Goal: Communication & Community: Answer question/provide support

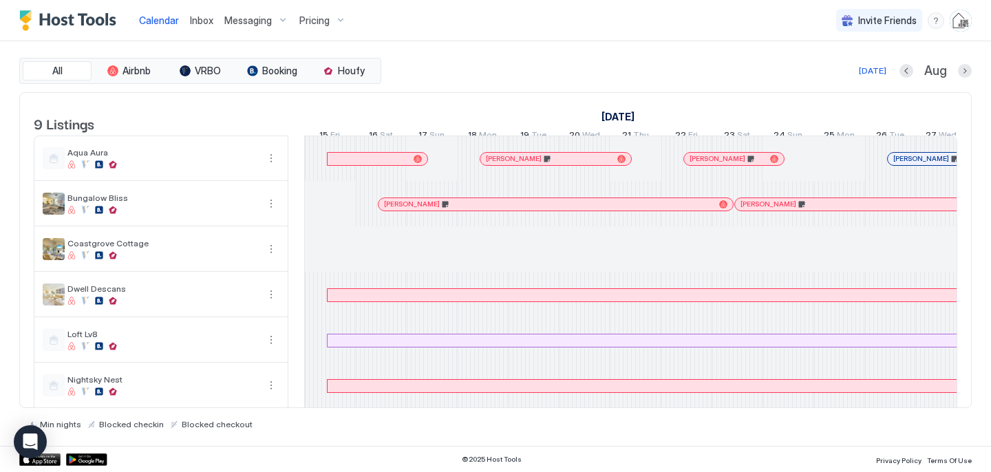
scroll to position [0, 752]
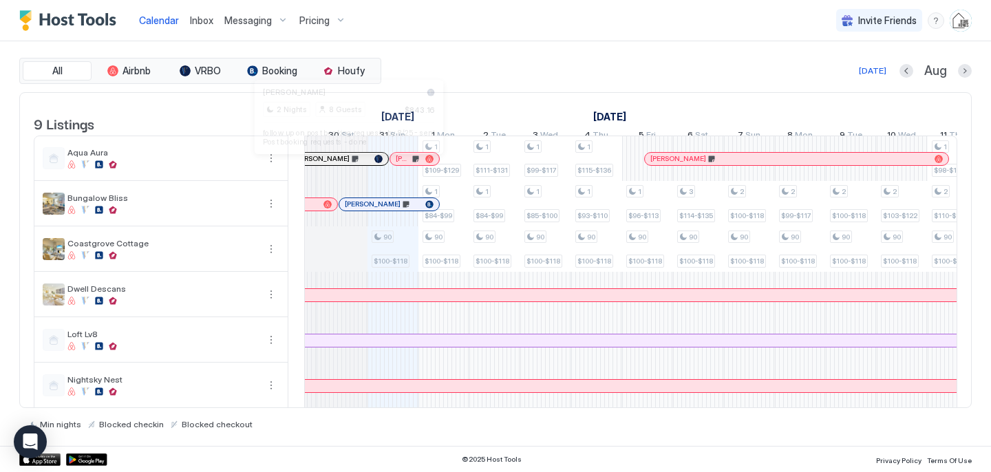
click at [344, 164] on div at bounding box center [343, 158] width 11 height 11
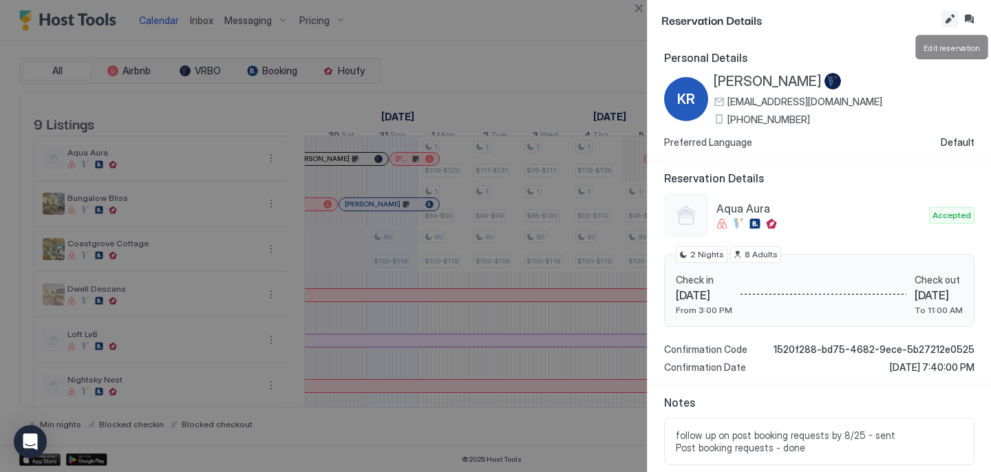
click at [950, 21] on button "Edit reservation" at bounding box center [949, 19] width 17 height 17
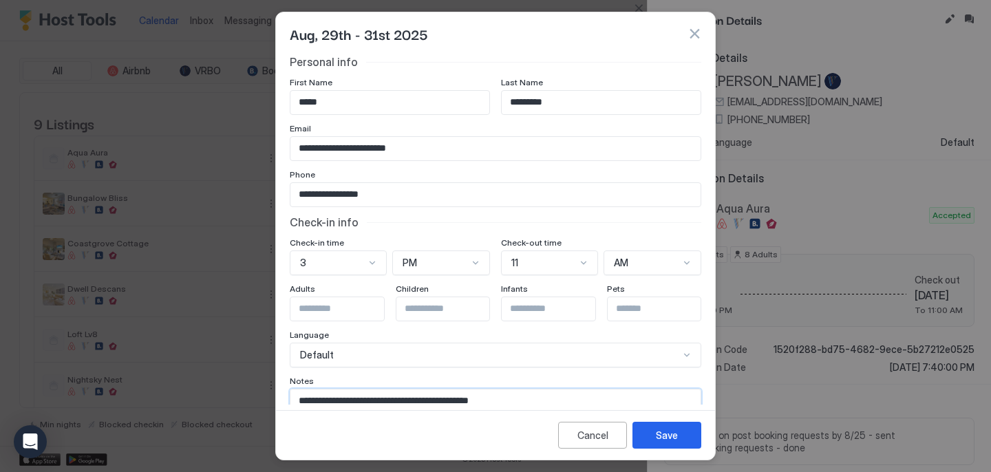
click at [561, 400] on textarea "**********" at bounding box center [495, 422] width 410 height 67
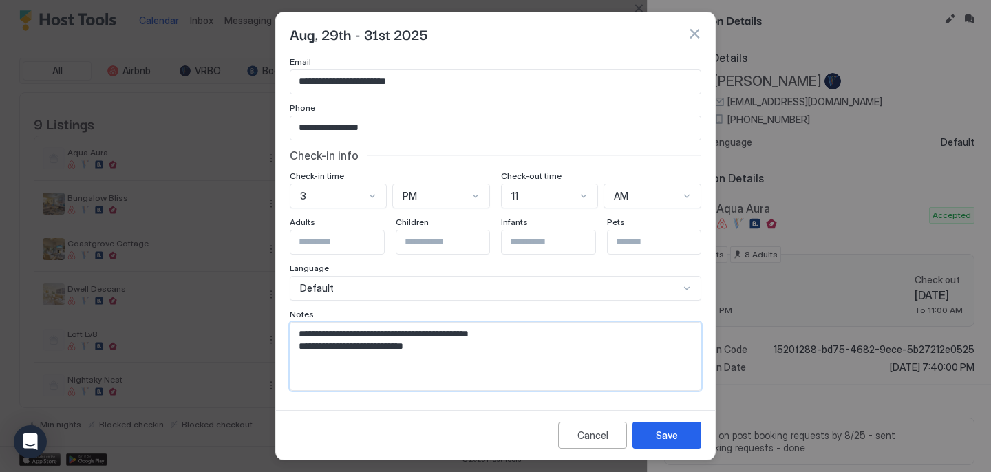
paste textarea "**********"
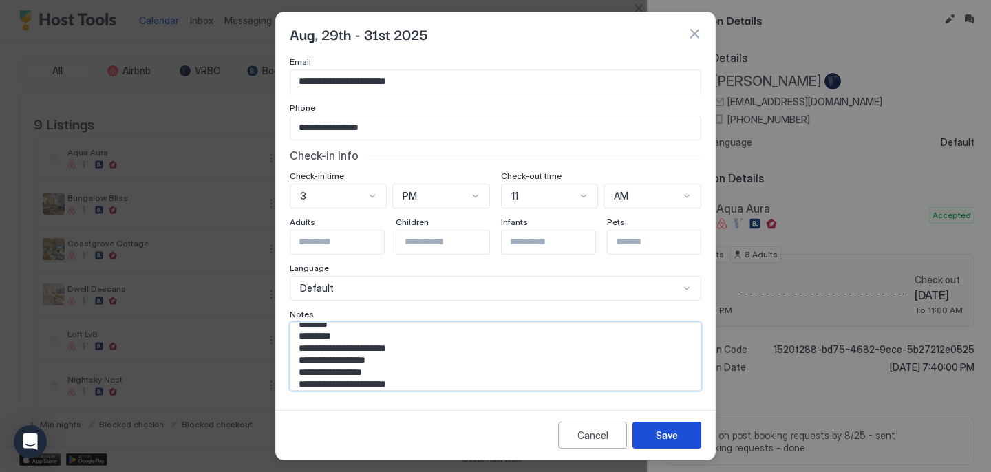
type textarea "**********"
click at [676, 432] on div "Save" at bounding box center [667, 435] width 22 height 14
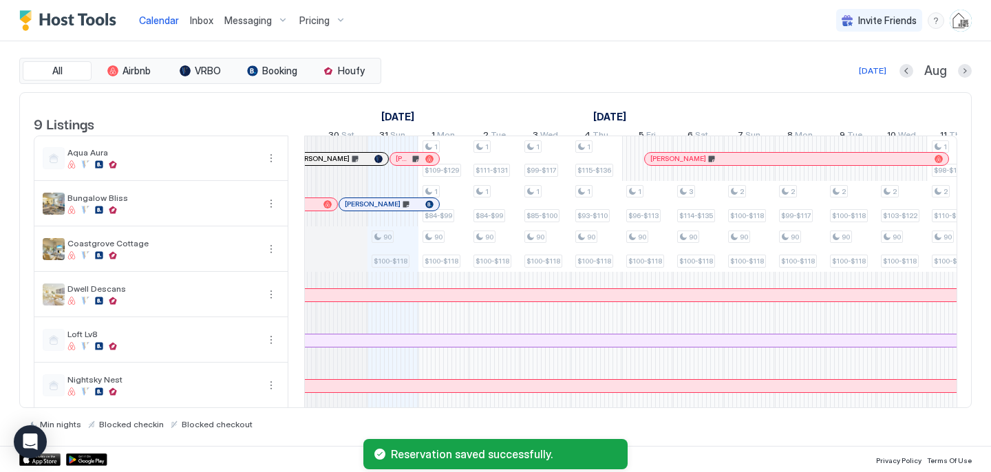
click at [365, 164] on div at bounding box center [365, 158] width 11 height 11
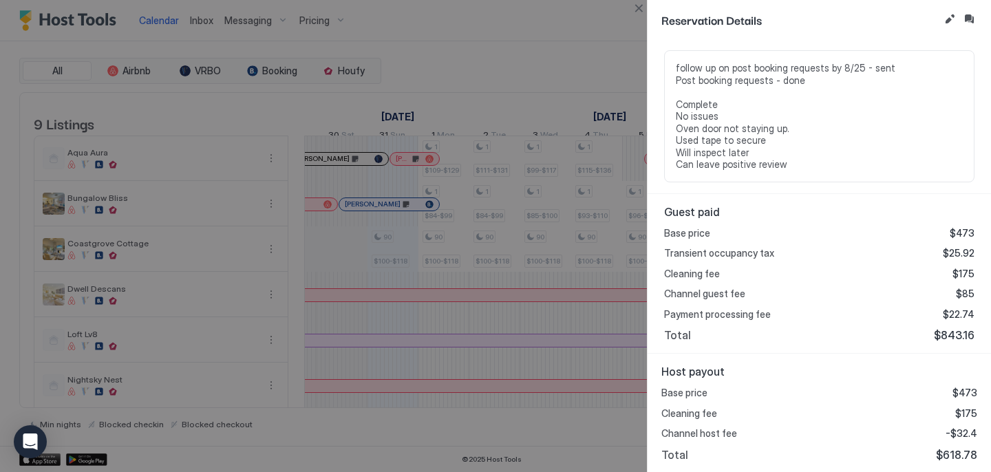
scroll to position [0, 0]
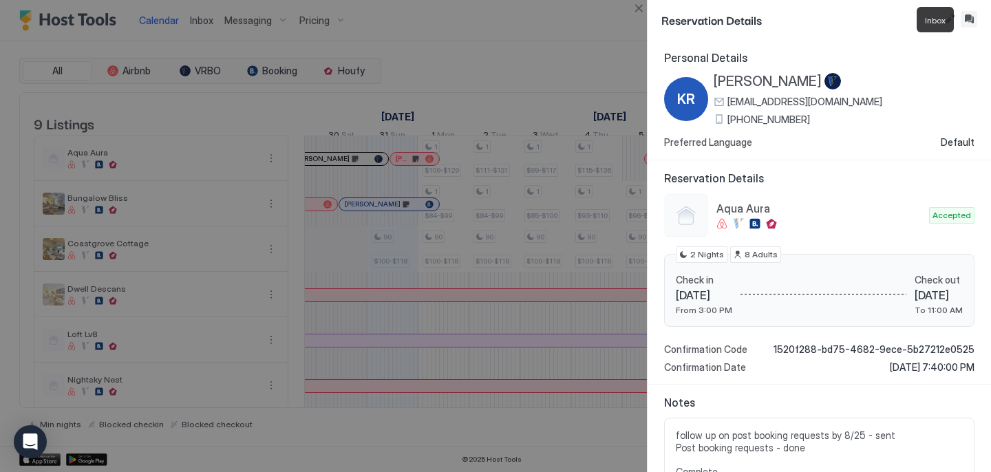
click at [969, 17] on button "Inbox" at bounding box center [968, 19] width 17 height 17
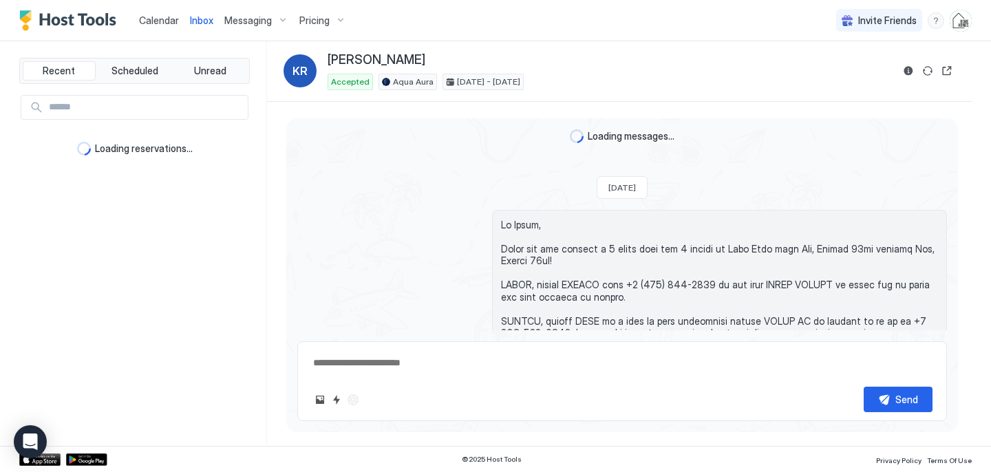
type textarea "*"
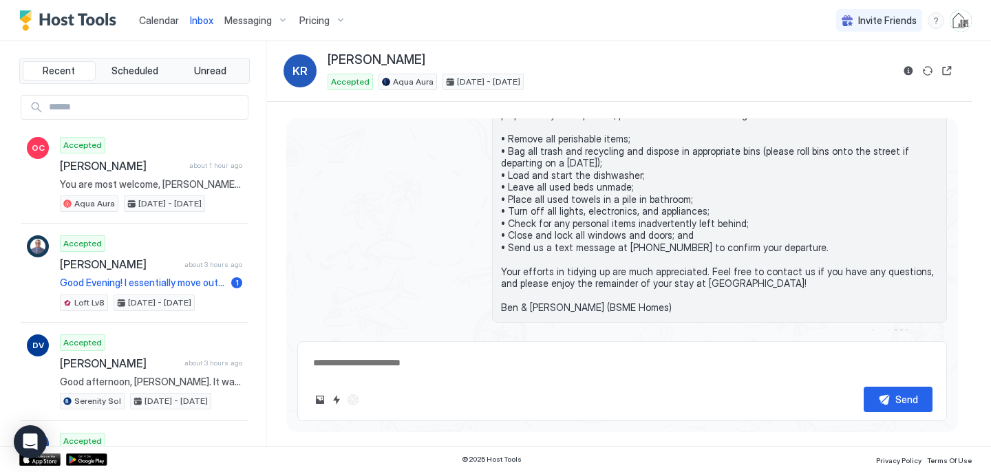
click at [883, 350] on div "Scheduled Messages" at bounding box center [884, 357] width 94 height 14
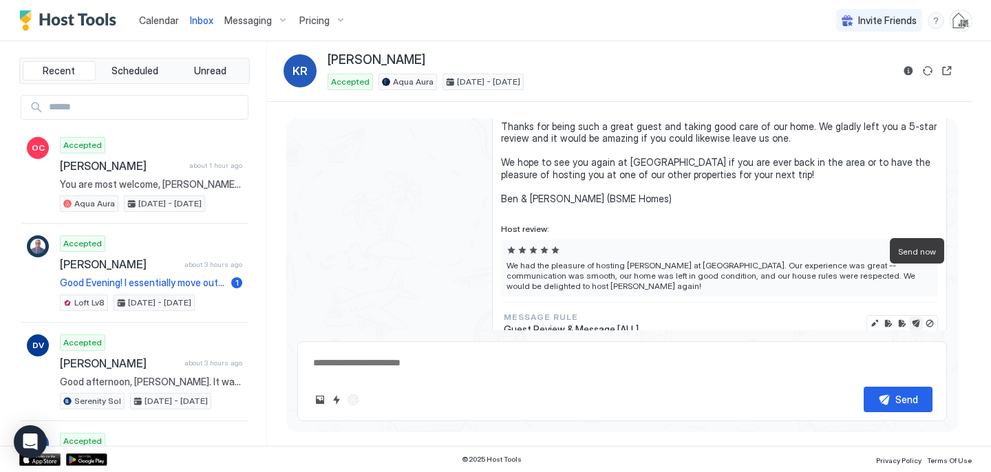
click at [917, 316] on button "Send now" at bounding box center [916, 323] width 14 height 14
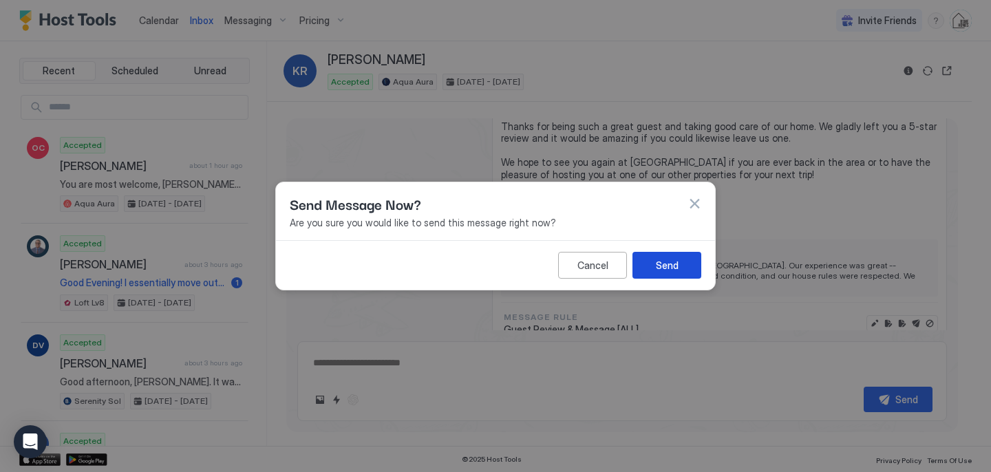
click at [682, 263] on button "Send" at bounding box center [666, 265] width 69 height 27
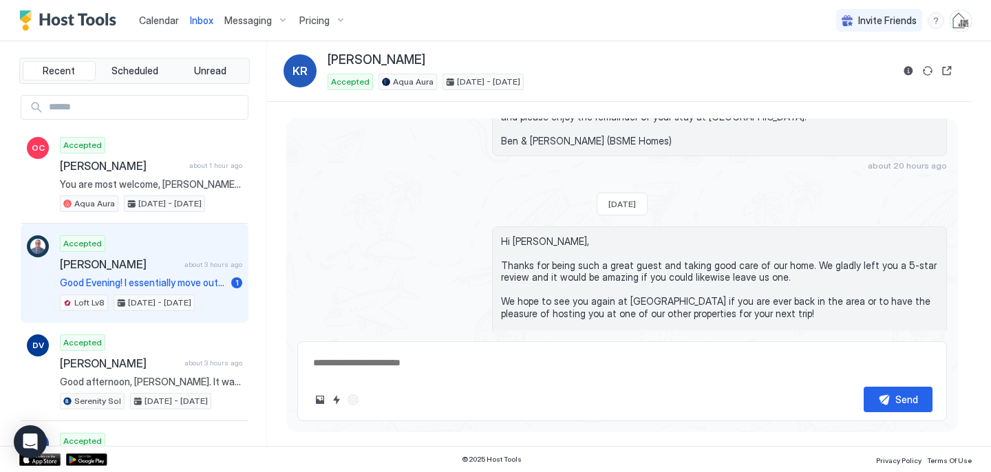
click at [180, 275] on div "Accepted [PERSON_NAME] about 3 hours ago Good Evening! I essentially move out […" at bounding box center [151, 273] width 182 height 76
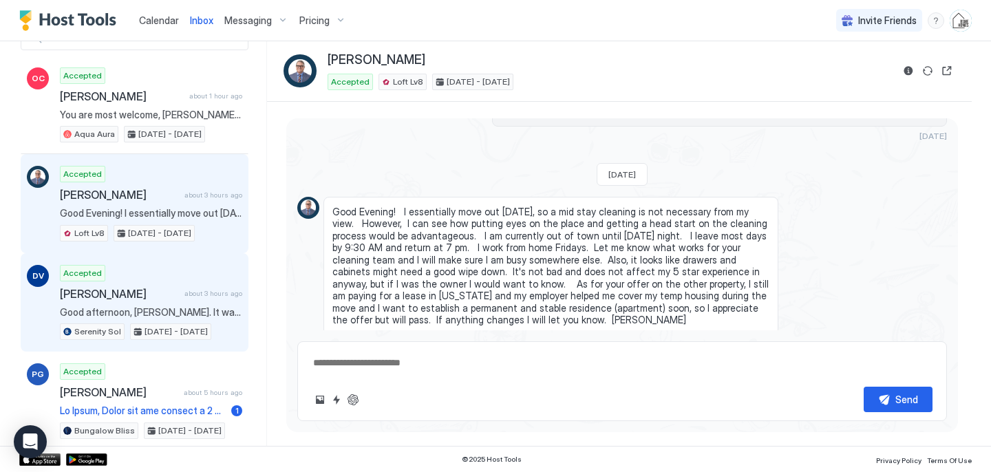
scroll to position [77, 0]
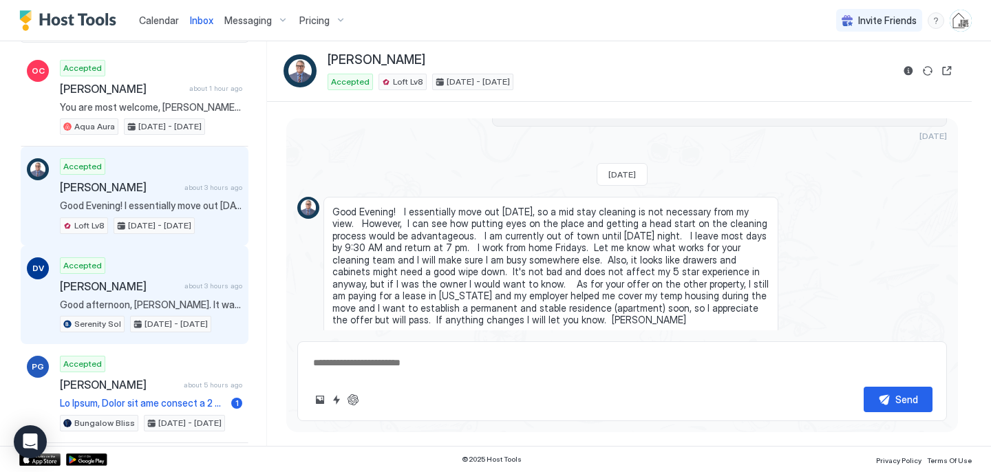
click at [134, 288] on span "[PERSON_NAME]" at bounding box center [119, 286] width 119 height 14
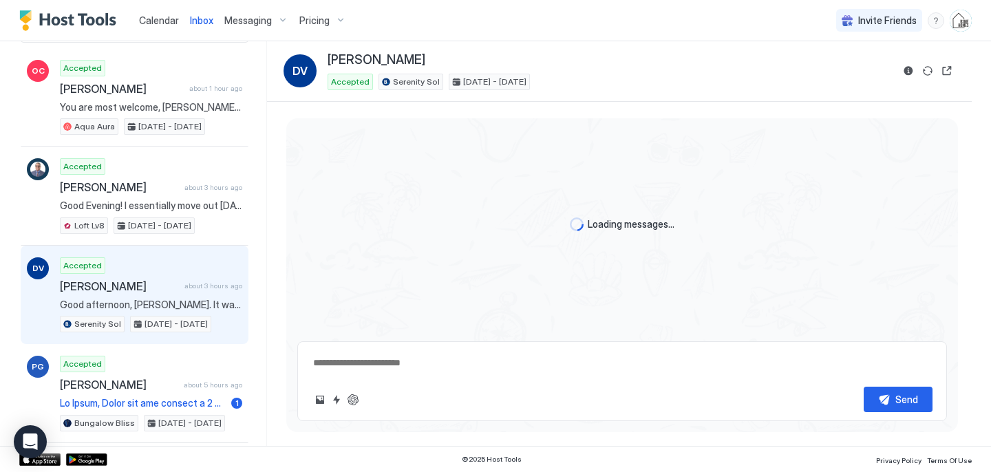
scroll to position [1980, 0]
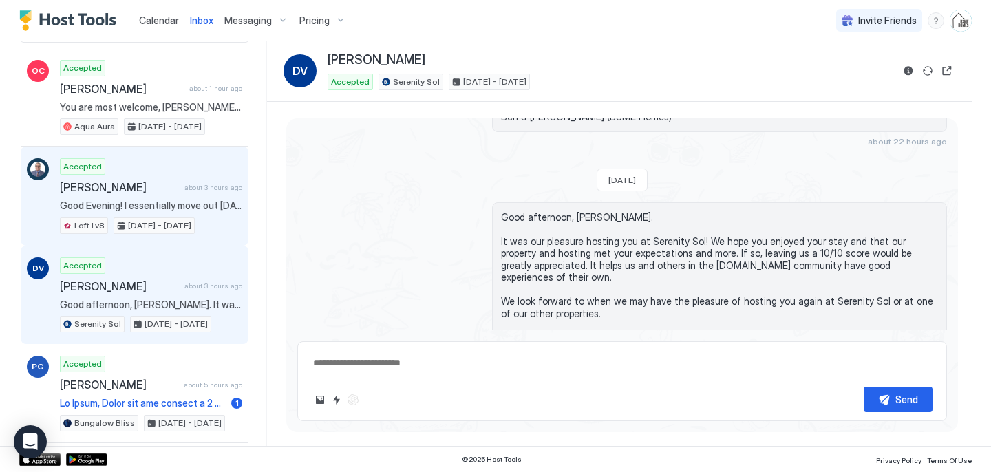
click at [128, 203] on span "Good Evening! I essentially move out [DATE], so a mid stay cleaning is not nece…" at bounding box center [151, 205] width 182 height 12
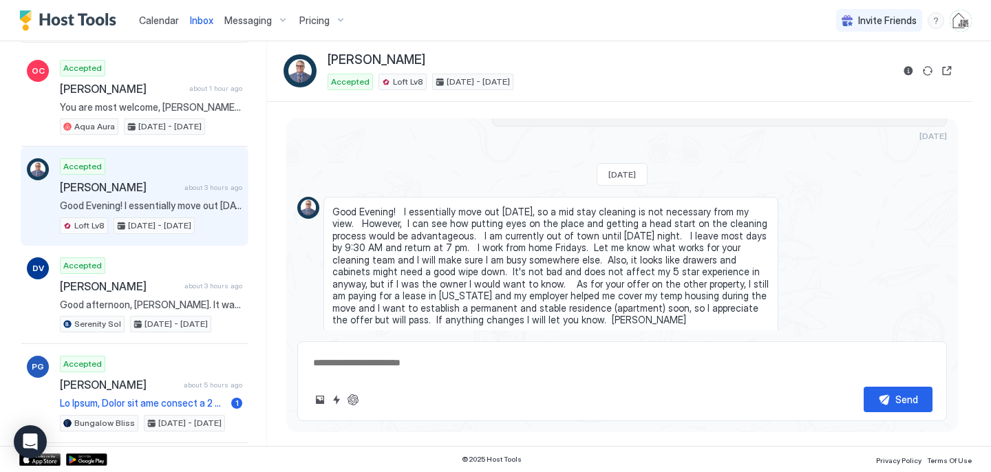
scroll to position [3271, 0]
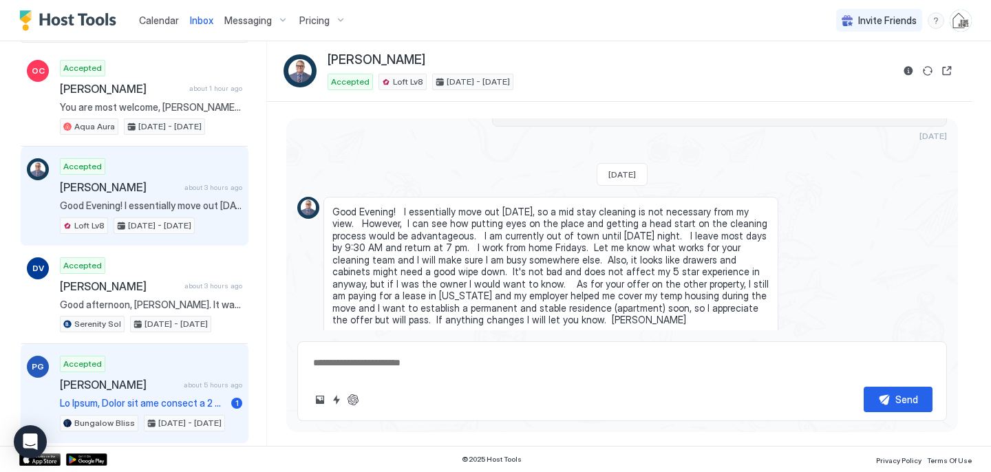
click at [167, 392] on div "Accepted [PERSON_NAME] about 5 hours ago 1 Bungalow Bliss [DATE] - [DATE]" at bounding box center [151, 394] width 182 height 76
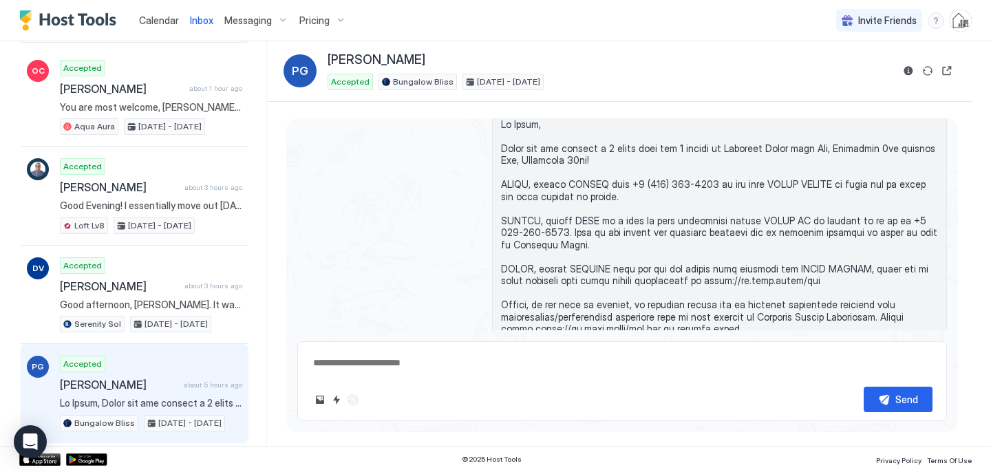
scroll to position [609, 0]
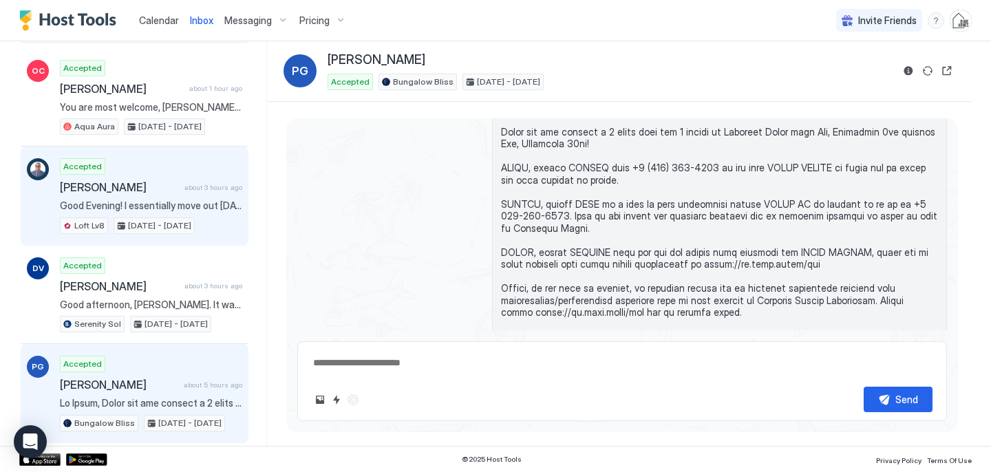
click at [166, 210] on span "Good Evening! I essentially move out [DATE], so a mid stay cleaning is not nece…" at bounding box center [151, 205] width 182 height 12
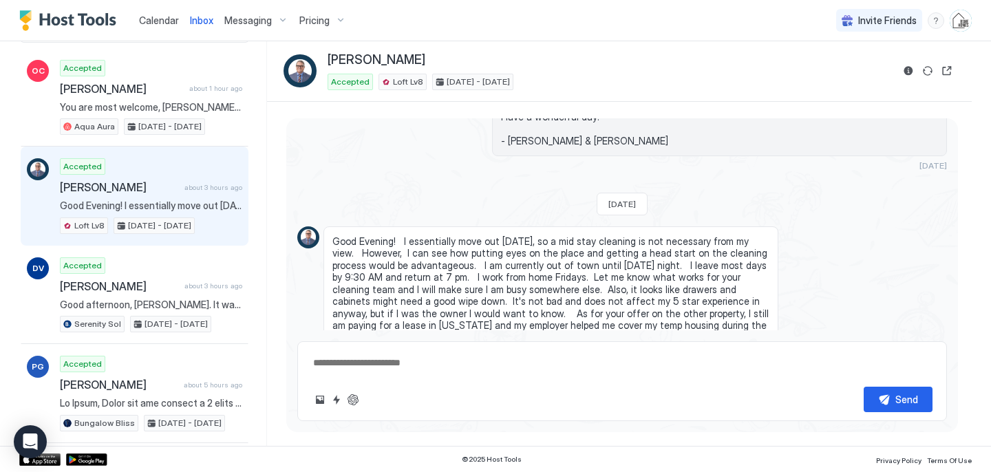
scroll to position [3271, 0]
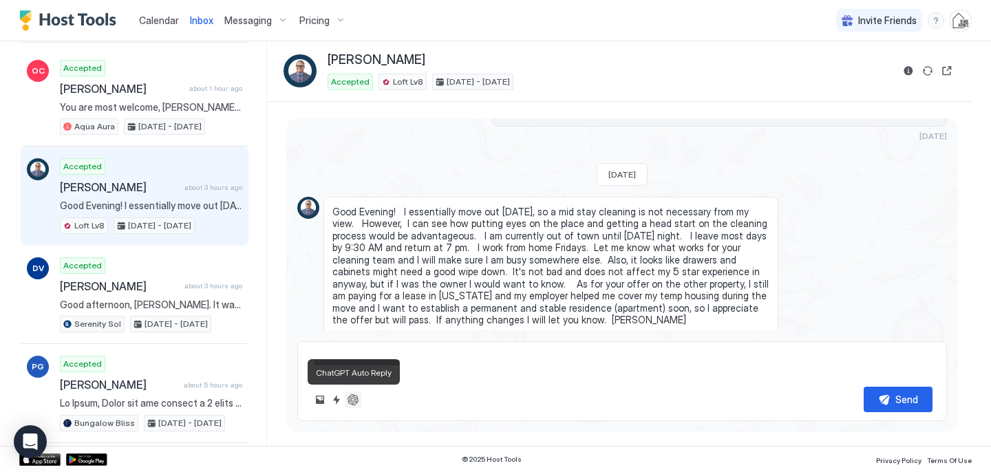
click at [353, 399] on button "ChatGPT Auto Reply" at bounding box center [353, 399] width 17 height 17
type textarea "**********"
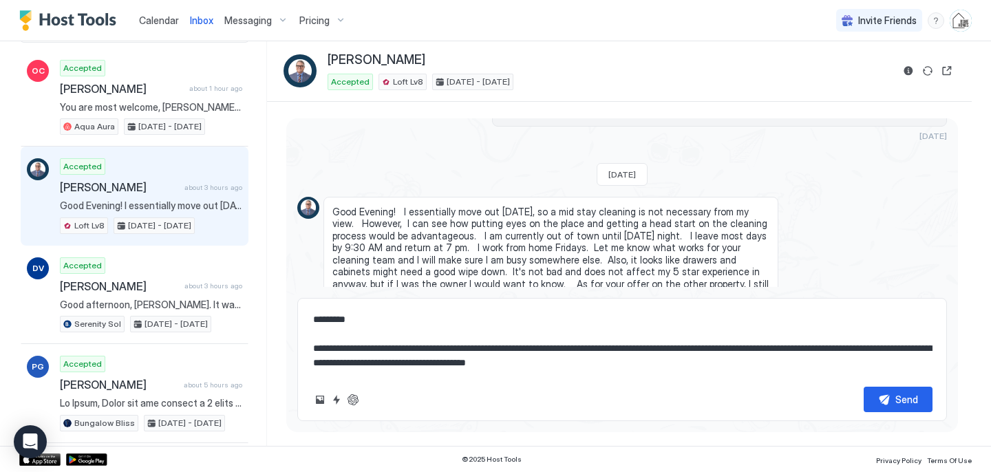
click at [365, 338] on textarea "**********" at bounding box center [622, 341] width 620 height 69
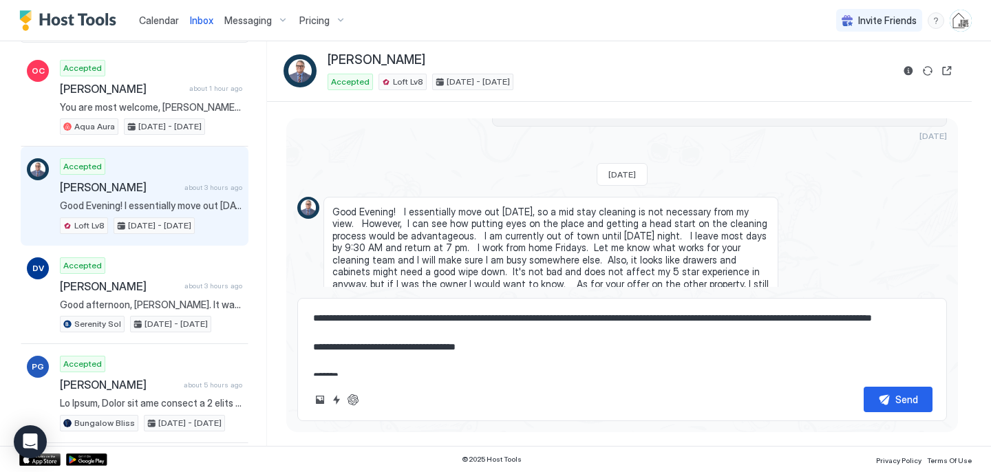
scroll to position [188, 0]
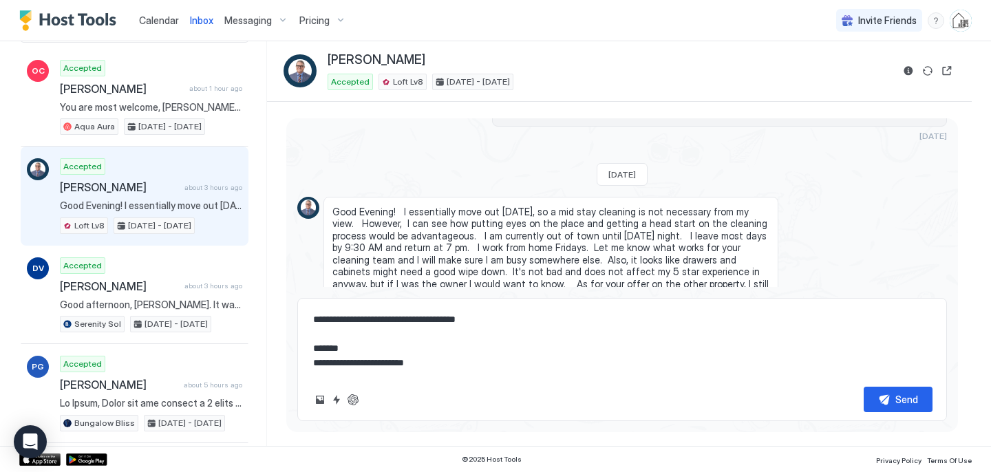
click at [376, 333] on textarea "**********" at bounding box center [622, 341] width 620 height 69
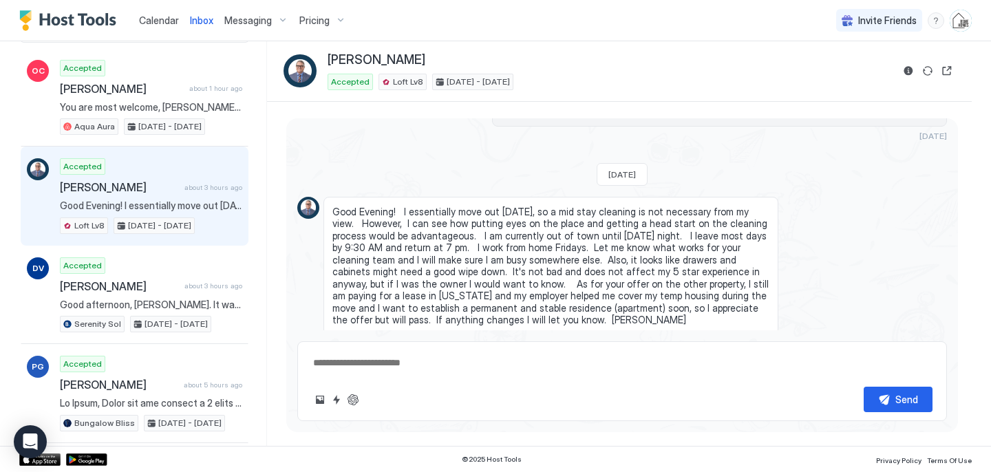
scroll to position [0, 0]
click at [164, 22] on span "Calendar" at bounding box center [159, 20] width 40 height 12
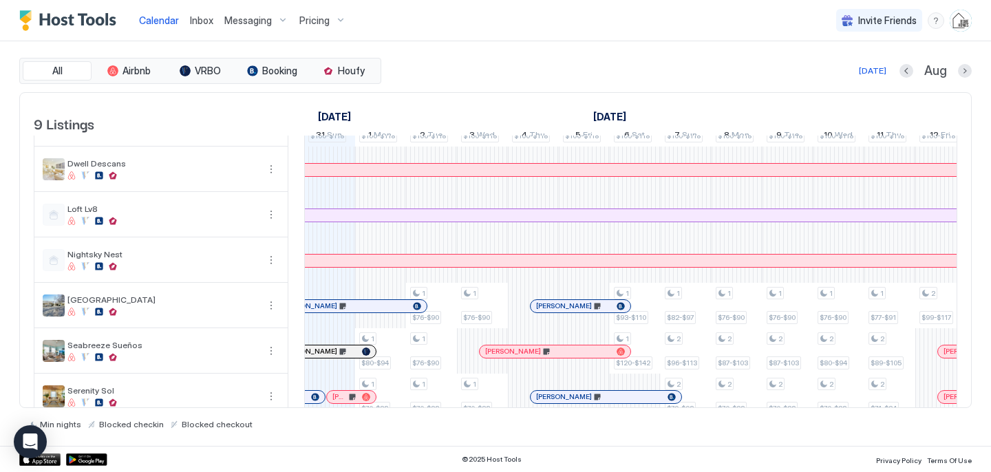
scroll to position [149, 0]
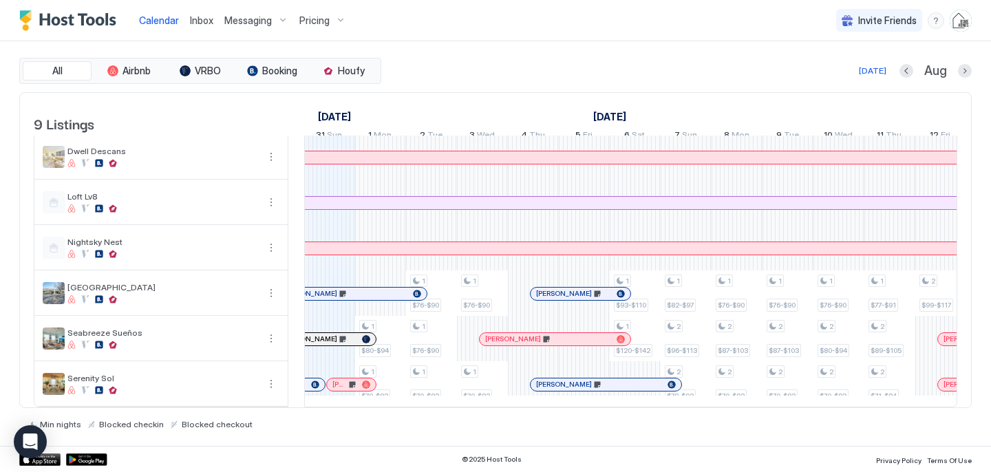
click at [314, 381] on div at bounding box center [315, 384] width 8 height 8
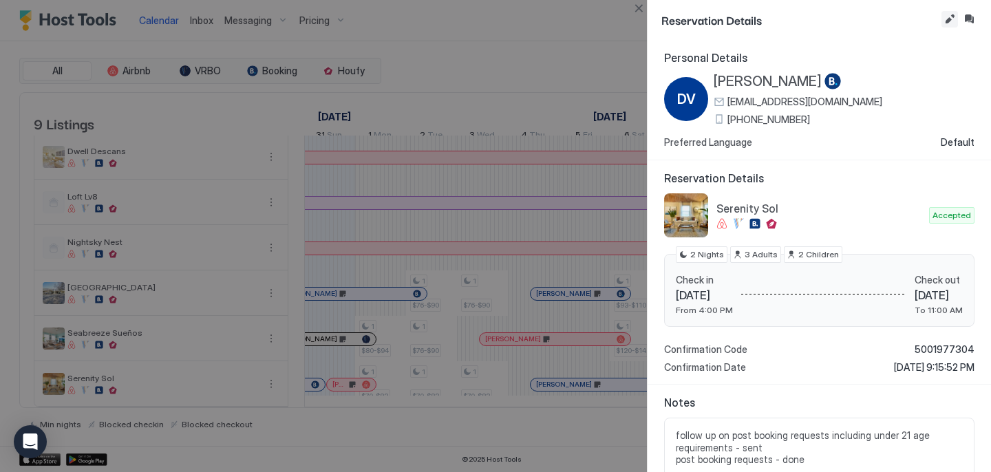
click at [946, 22] on button "Edit reservation" at bounding box center [949, 19] width 17 height 17
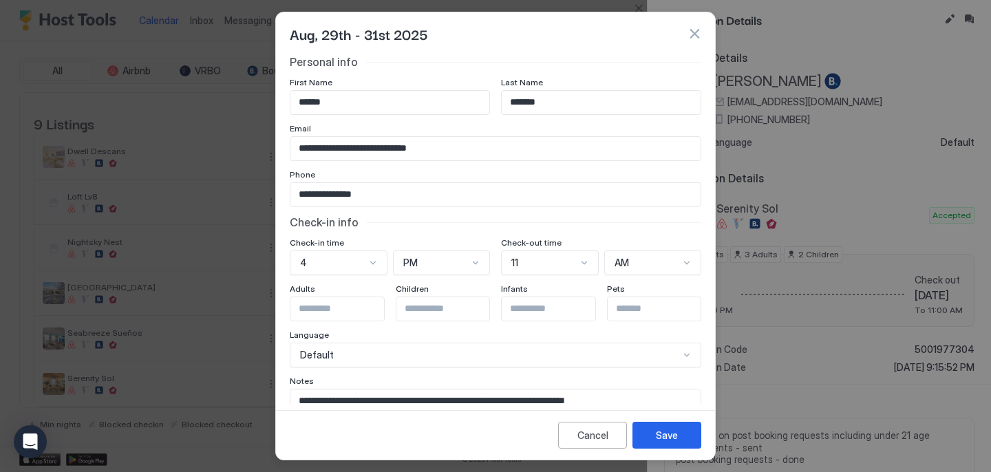
scroll to position [40, 0]
click at [636, 399] on textarea "**********" at bounding box center [495, 422] width 410 height 67
paste textarea "**********"
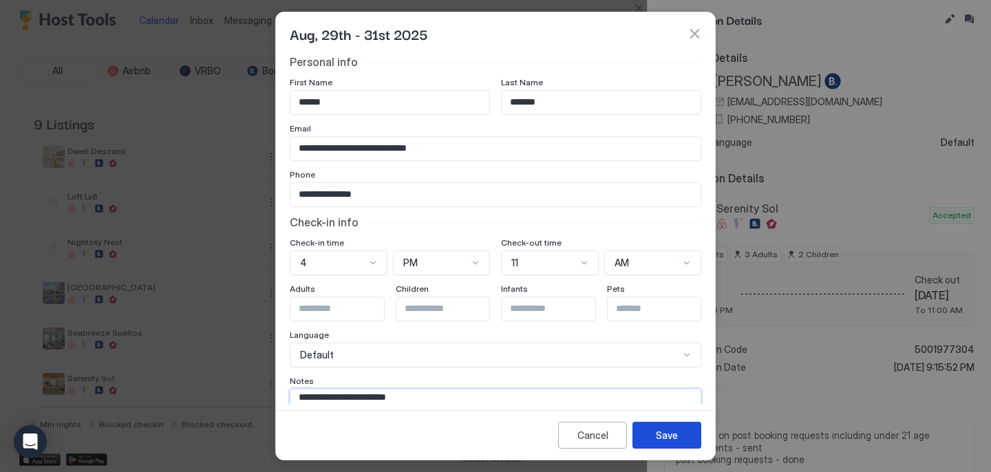
type textarea "**********"
click at [668, 440] on div "Save" at bounding box center [667, 435] width 22 height 14
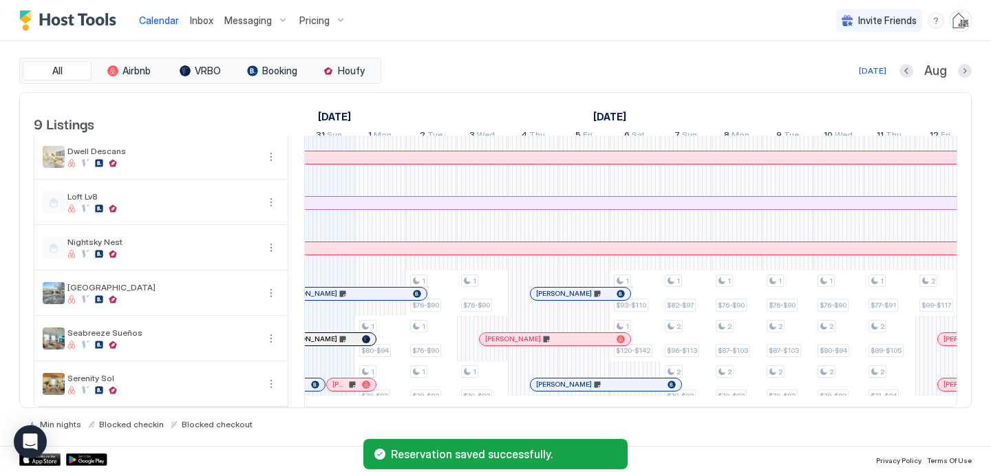
click at [307, 387] on div at bounding box center [307, 384] width 11 height 11
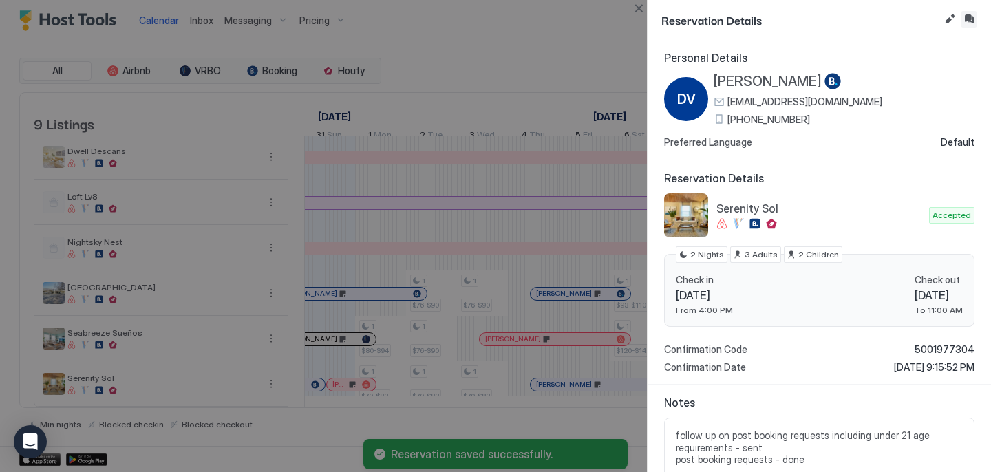
click at [967, 17] on button "Inbox" at bounding box center [968, 19] width 17 height 17
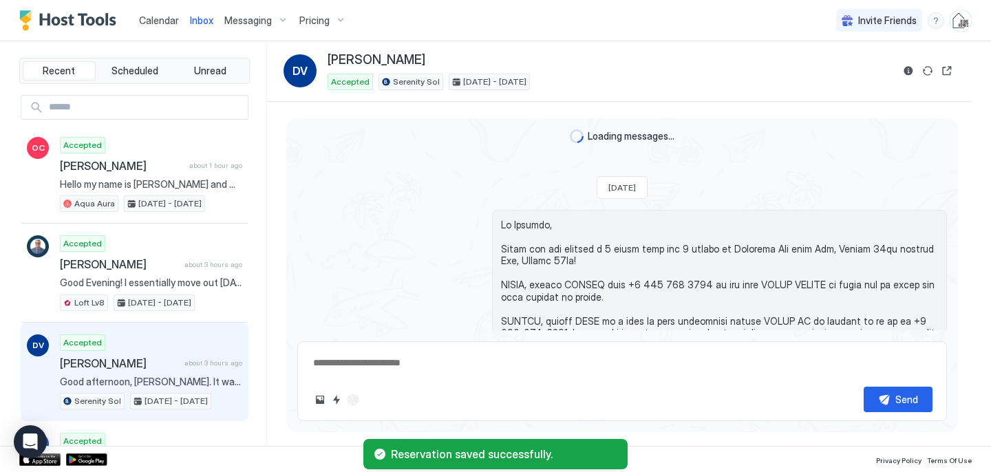
scroll to position [1980, 0]
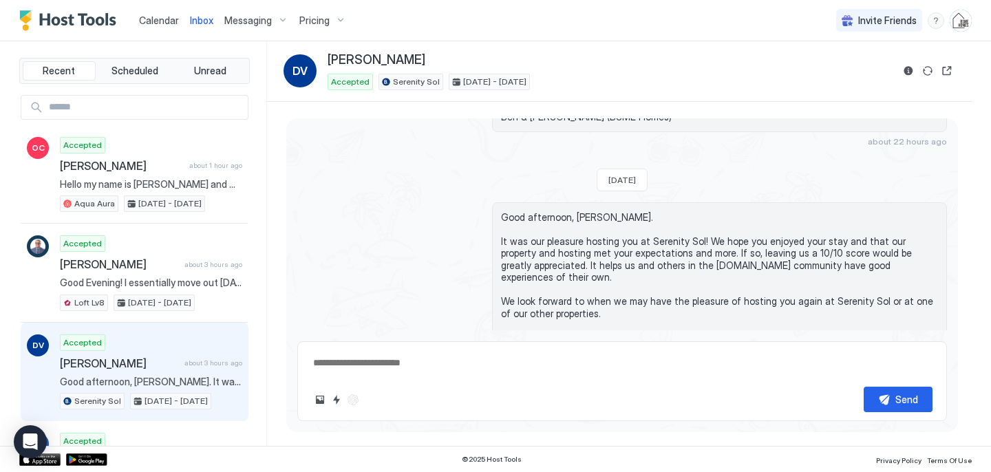
click at [158, 23] on span "Calendar" at bounding box center [159, 20] width 40 height 12
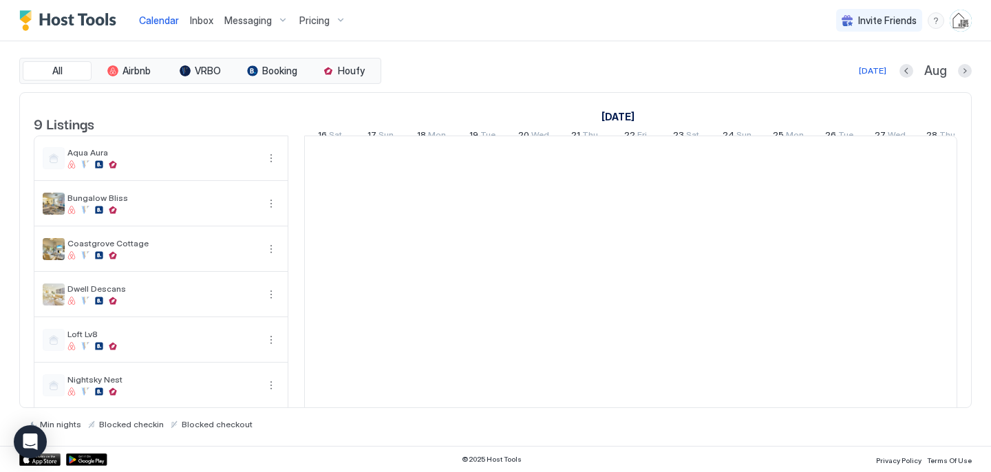
scroll to position [0, 764]
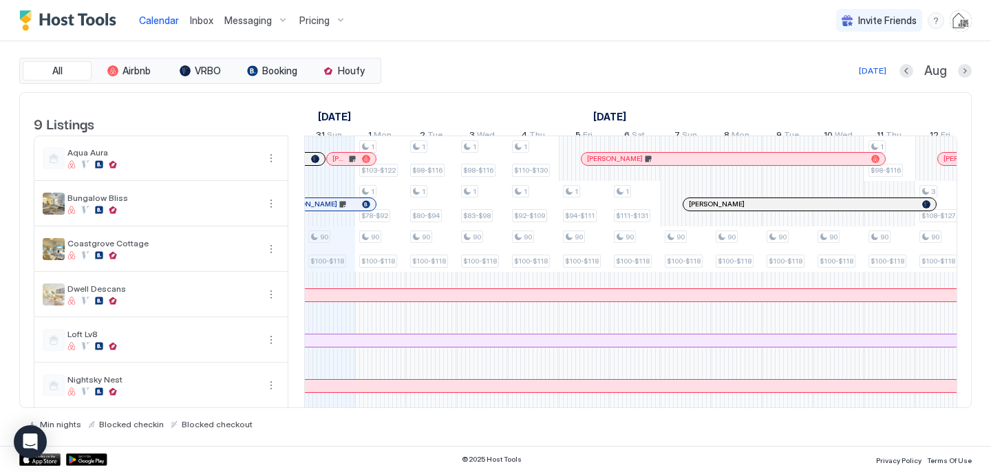
click at [209, 23] on span "Inbox" at bounding box center [201, 20] width 23 height 12
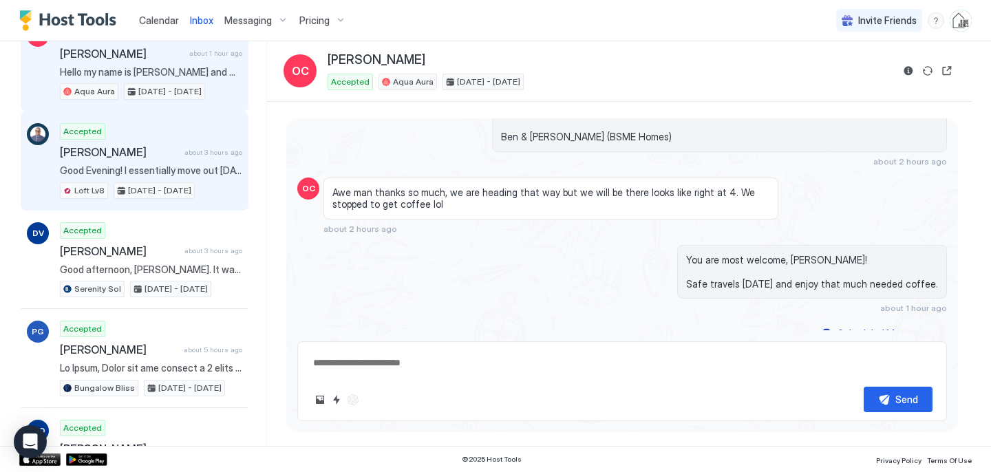
scroll to position [124, 0]
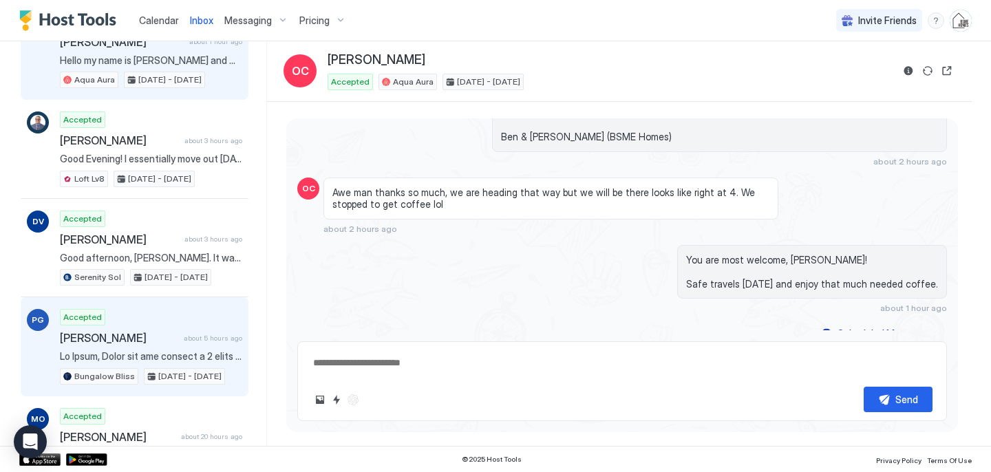
click at [147, 328] on div "Accepted [PERSON_NAME] about 5 hours ago Bungalow Bliss [DATE] - [DATE]" at bounding box center [151, 347] width 182 height 76
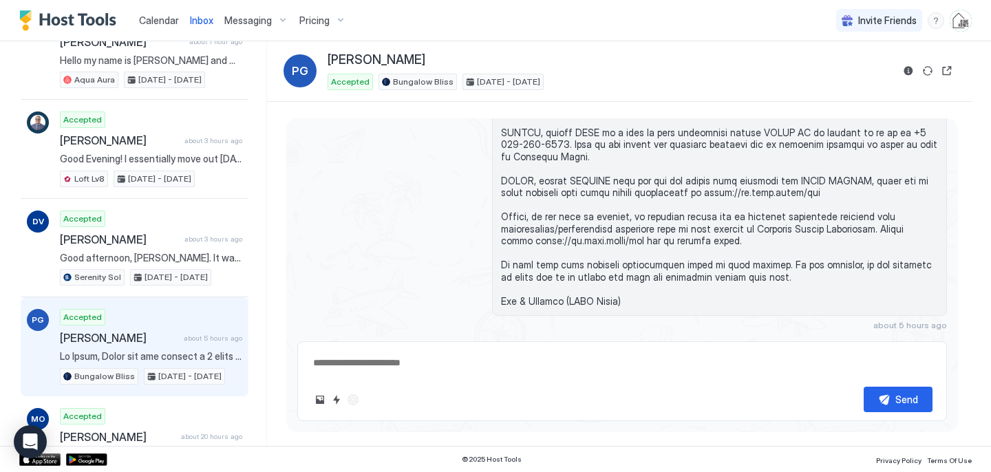
scroll to position [734, 0]
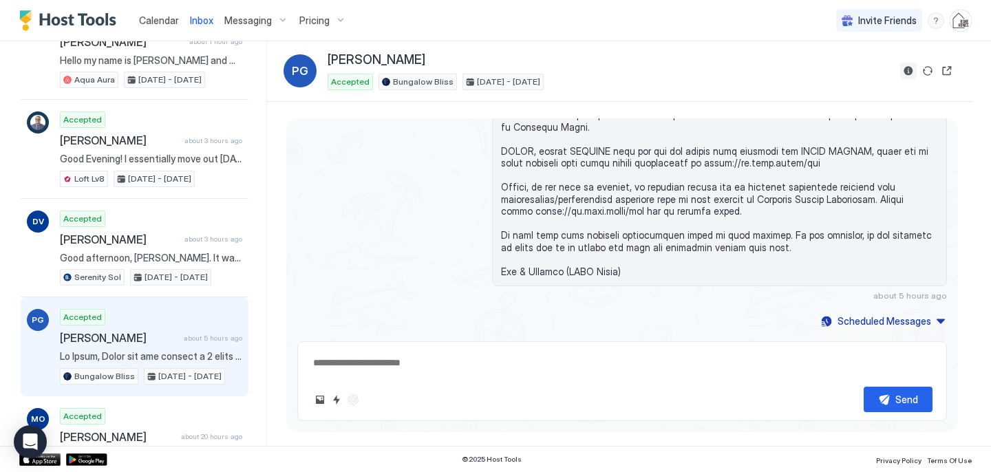
click at [905, 67] on button "Reservation information" at bounding box center [908, 71] width 17 height 17
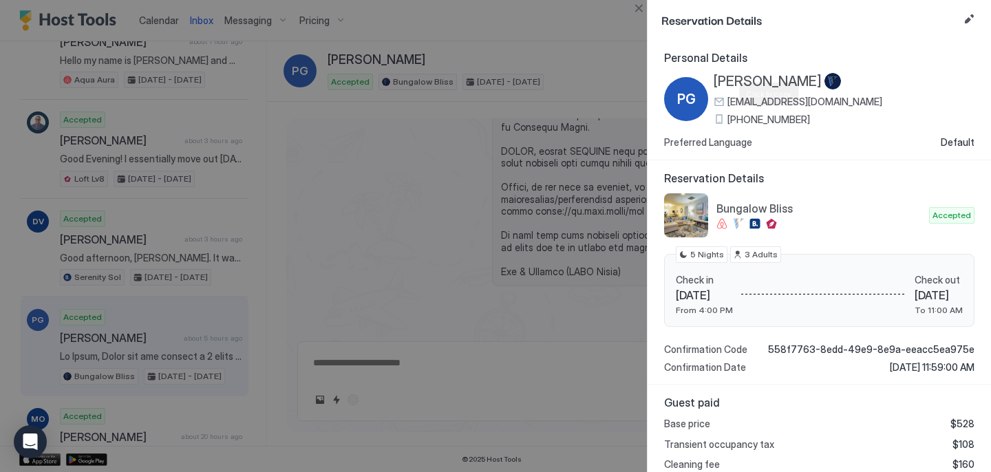
click at [781, 120] on span "[PHONE_NUMBER]" at bounding box center [768, 119] width 83 height 12
click at [810, 101] on span "[EMAIL_ADDRESS][DOMAIN_NAME]" at bounding box center [804, 102] width 155 height 12
click at [640, 8] on button "Close" at bounding box center [638, 8] width 17 height 17
